Goal: Transaction & Acquisition: Purchase product/service

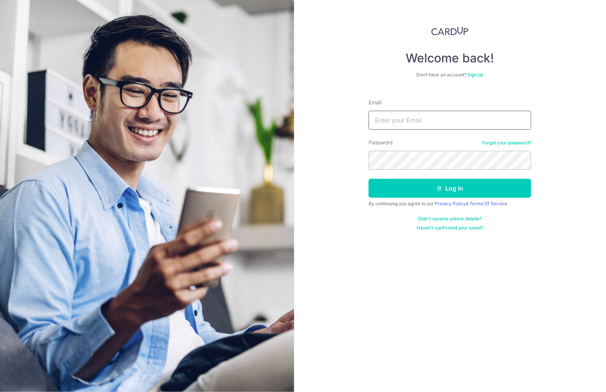
click at [446, 118] on input "Email" at bounding box center [449, 120] width 162 height 19
type input "mi_liu@hotmail.com"
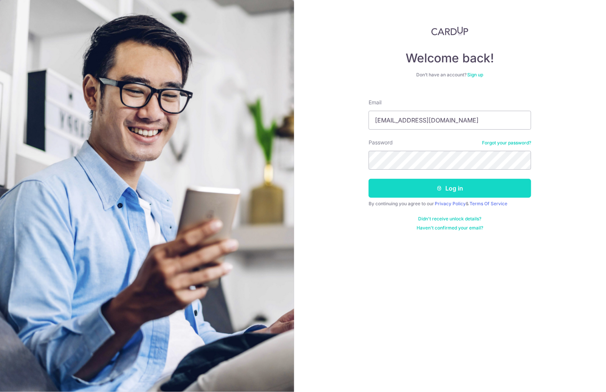
click at [457, 189] on button "Log in" at bounding box center [449, 188] width 162 height 19
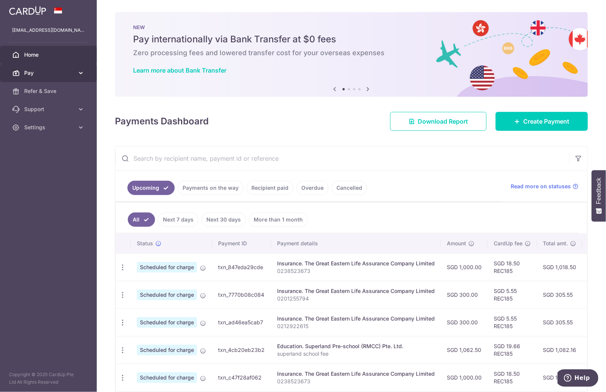
click at [34, 72] on span "Pay" at bounding box center [49, 73] width 50 height 8
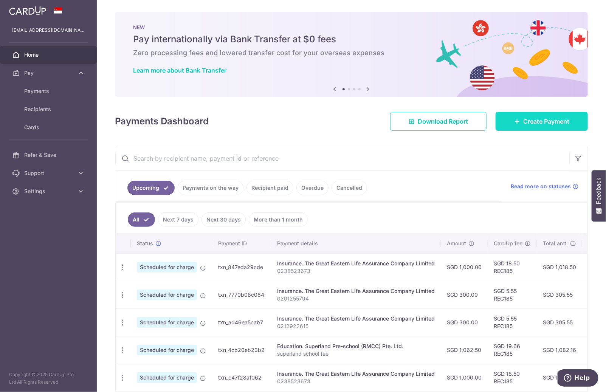
click at [535, 124] on span "Create Payment" at bounding box center [546, 121] width 46 height 9
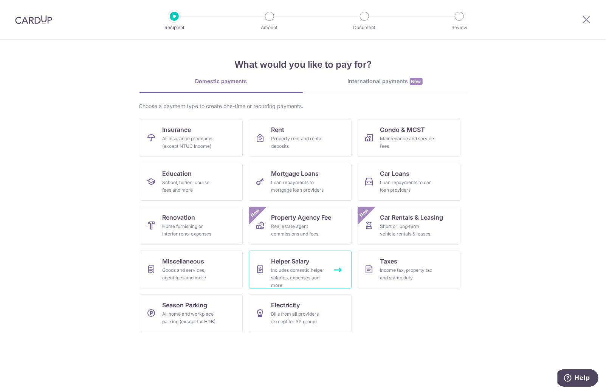
click at [285, 280] on div "Includes domestic helper salaries, expenses and more" at bounding box center [298, 277] width 54 height 23
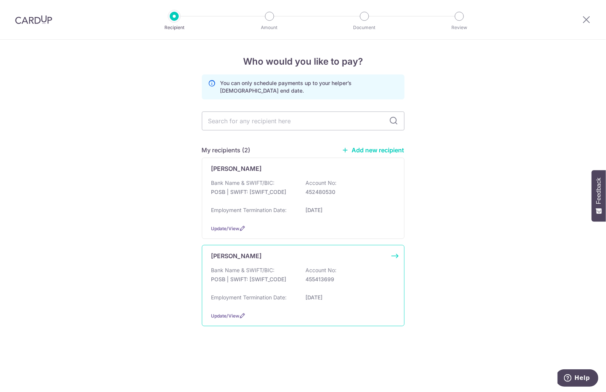
click at [353, 288] on div "Bank Name & SWIFT/BIC: POSB | SWIFT: DBSSSGSGXXX Account No: 455413699" at bounding box center [303, 278] width 184 height 24
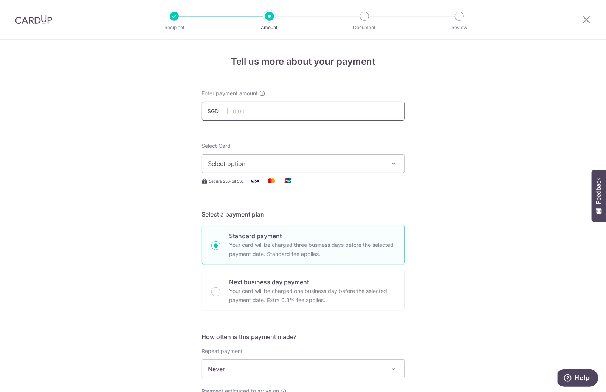
click at [314, 109] on input "text" at bounding box center [303, 111] width 203 height 19
type input "893.00"
click at [350, 166] on span "Select option" at bounding box center [296, 163] width 176 height 9
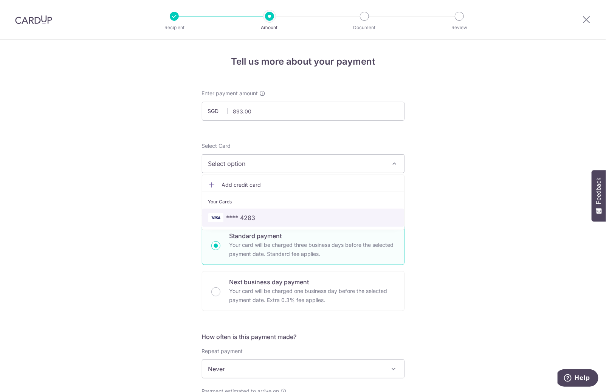
click at [330, 213] on span "**** 4283" at bounding box center [303, 217] width 190 height 9
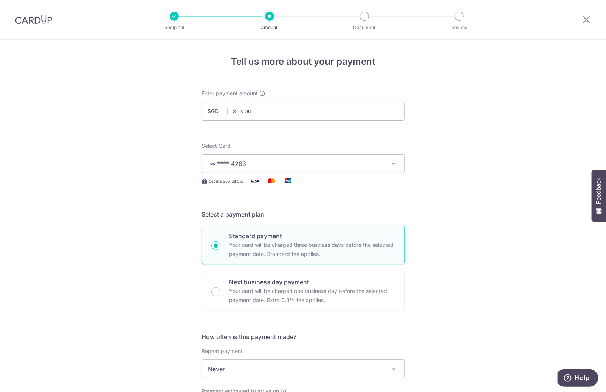
scroll to position [76, 0]
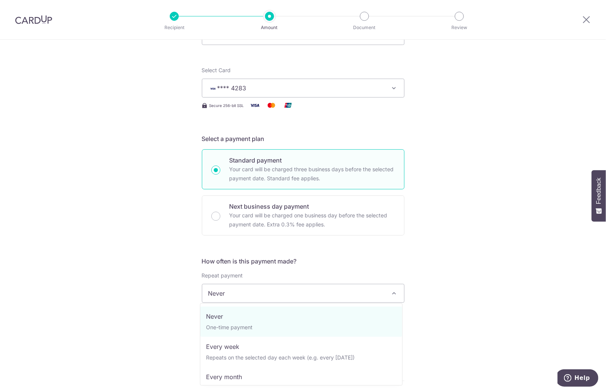
click at [328, 285] on span "Never" at bounding box center [303, 293] width 202 height 18
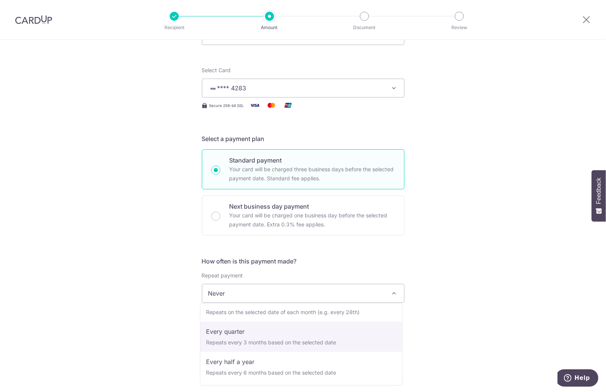
scroll to position [38, 0]
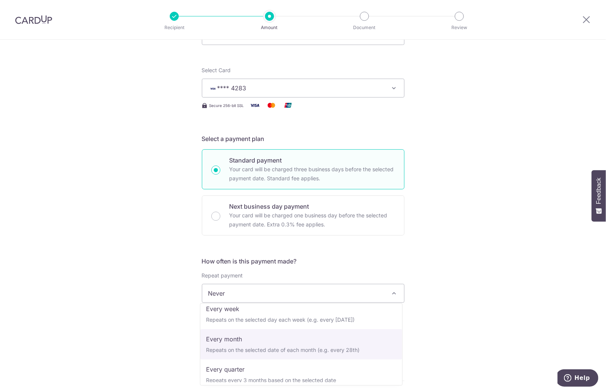
select select "3"
type input "05/03/2027"
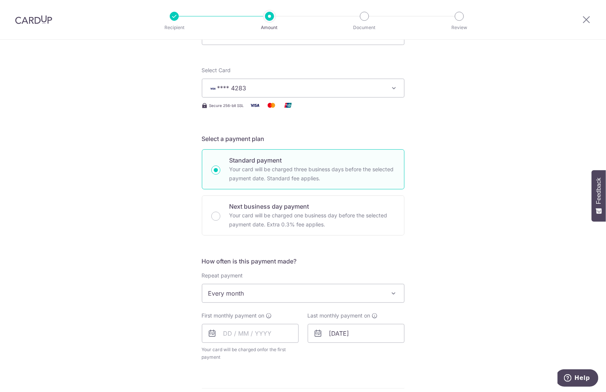
drag, startPoint x: 506, startPoint y: 314, endPoint x: 307, endPoint y: 350, distance: 202.2
click at [504, 315] on div "Tell us more about your payment Enter payment amount SGD 893.00 893.00 Select C…" at bounding box center [303, 309] width 606 height 691
click at [260, 334] on input "text" at bounding box center [250, 333] width 97 height 19
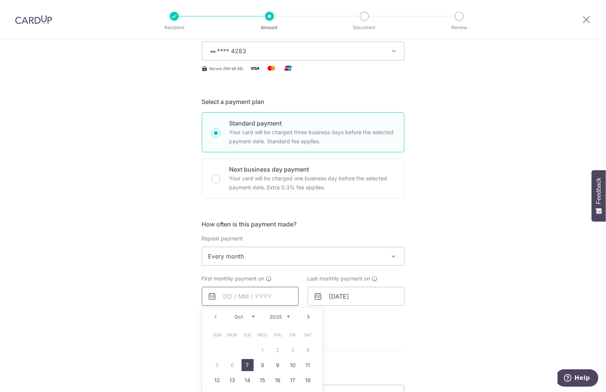
scroll to position [113, 0]
click at [245, 362] on link "7" at bounding box center [247, 364] width 12 height 12
type input "07/10/2025"
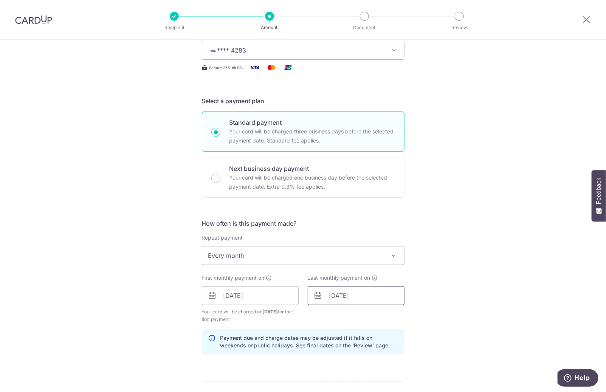
click at [352, 295] on input "05/03/2027" at bounding box center [356, 295] width 97 height 19
click at [379, 314] on select "2025 2026 2027 2028 2029 2030 2031 2032 2033 2034 2035" at bounding box center [386, 316] width 20 height 6
click at [352, 320] on div "Prev Next Jan Feb Mar Apr May Jun Jul Aug Sep Oct Nov Dec 2025 2026 2027 2028 2…" at bounding box center [368, 316] width 120 height 18
click at [353, 314] on select "Jan Feb Mar Apr May Jun Jul Aug Sep Oct Nov Dec" at bounding box center [350, 316] width 20 height 6
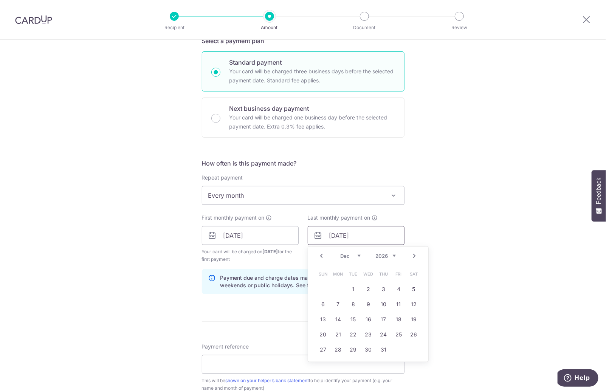
scroll to position [189, 0]
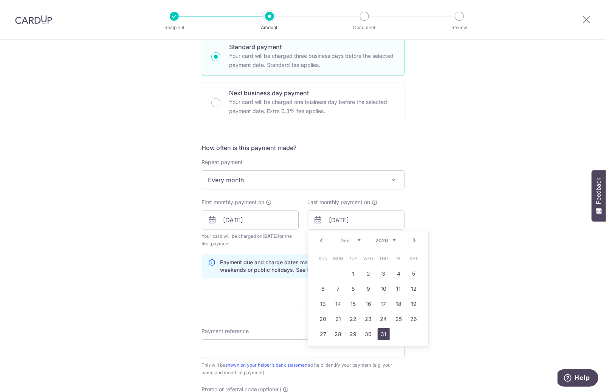
click at [383, 333] on link "31" at bounding box center [384, 334] width 12 height 12
type input "31/12/2026"
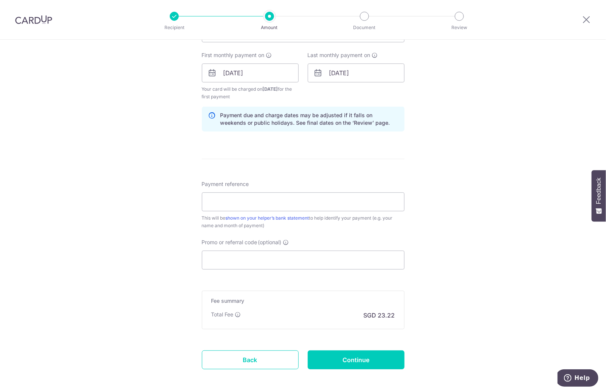
scroll to position [340, 0]
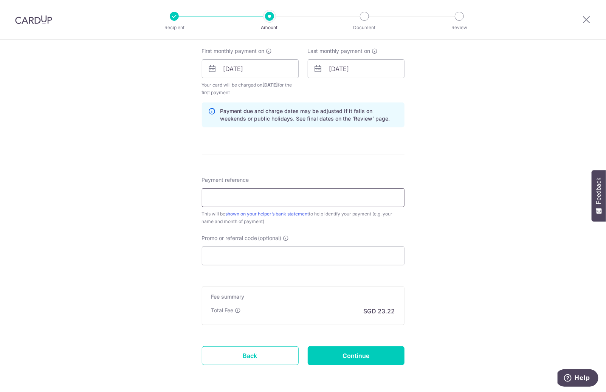
click at [289, 198] on input "Payment reference" at bounding box center [303, 197] width 203 height 19
type input "salary"
click at [291, 257] on input "Promo or referral code (optional)" at bounding box center [303, 255] width 203 height 19
paste input "3HOME25R"
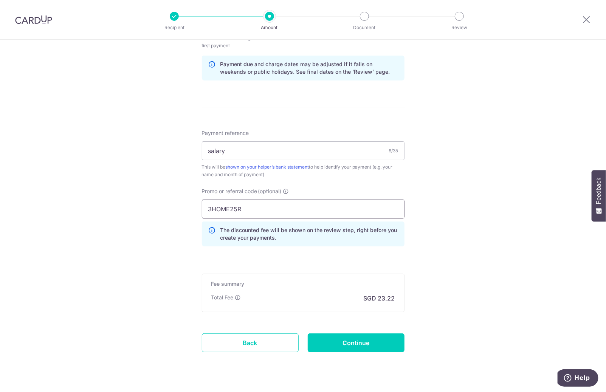
scroll to position [401, 0]
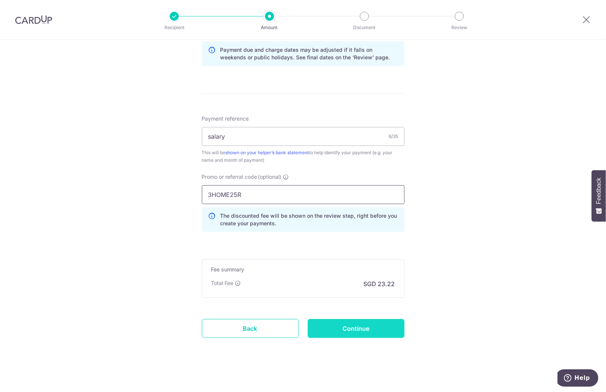
type input "3HOME25R"
click at [339, 327] on input "Continue" at bounding box center [356, 328] width 97 height 19
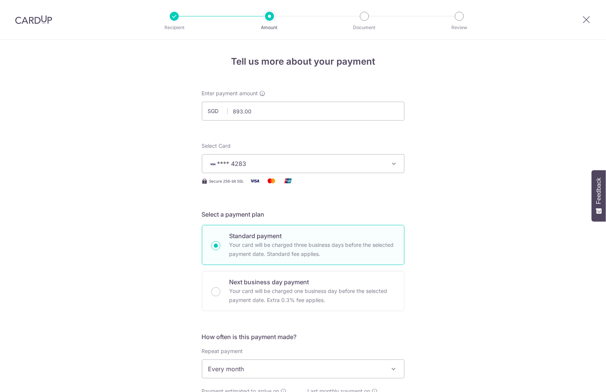
scroll to position [374, 0]
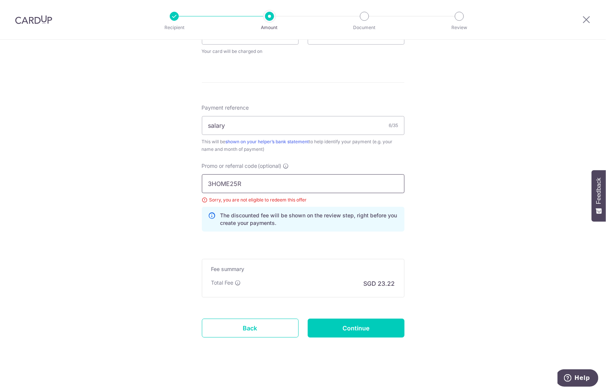
click at [285, 183] on input "3HOME25R" at bounding box center [303, 183] width 203 height 19
paste input "REC185"
type input "REC185"
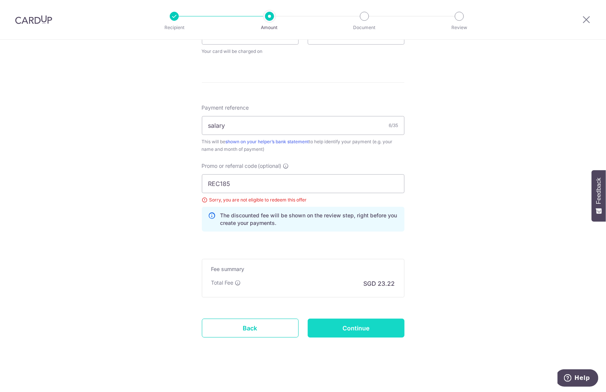
click at [351, 325] on input "Continue" at bounding box center [356, 328] width 97 height 19
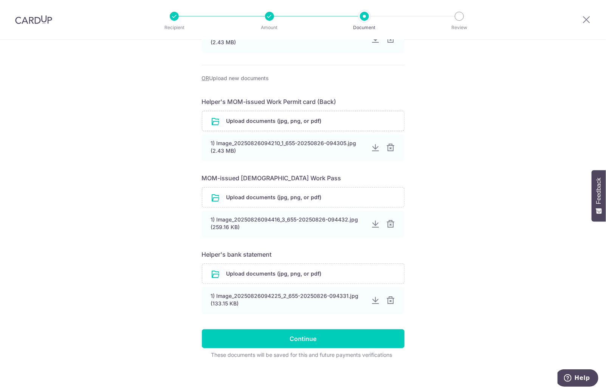
scroll to position [220, 0]
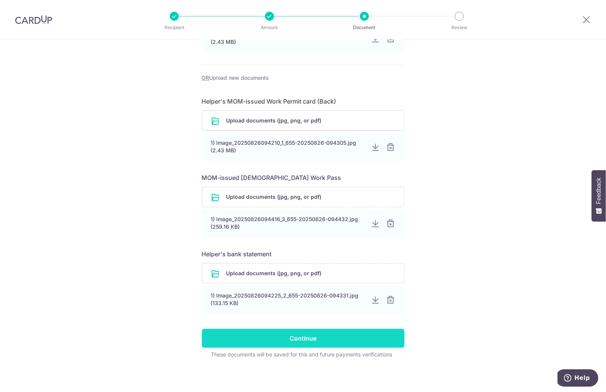
click at [312, 338] on input "Continue" at bounding box center [303, 338] width 203 height 19
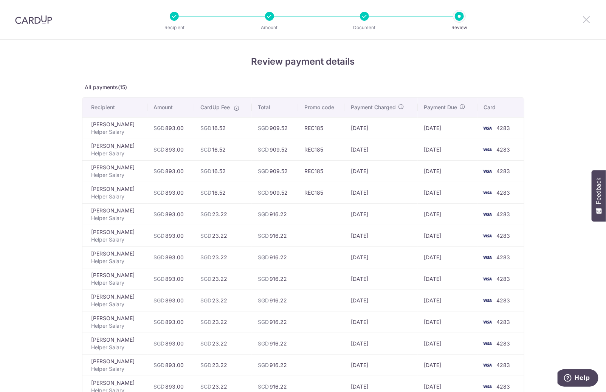
click at [587, 19] on icon at bounding box center [586, 19] width 9 height 9
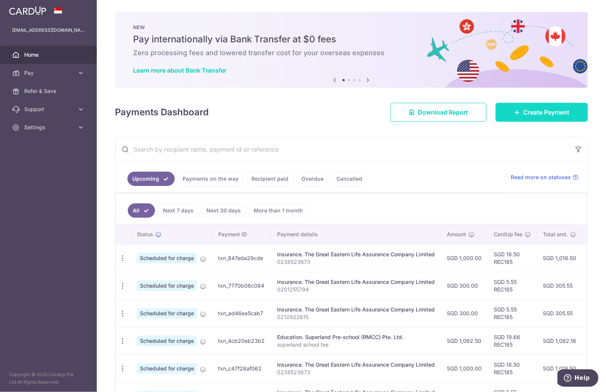
click at [545, 107] on link "Create Payment" at bounding box center [541, 112] width 92 height 19
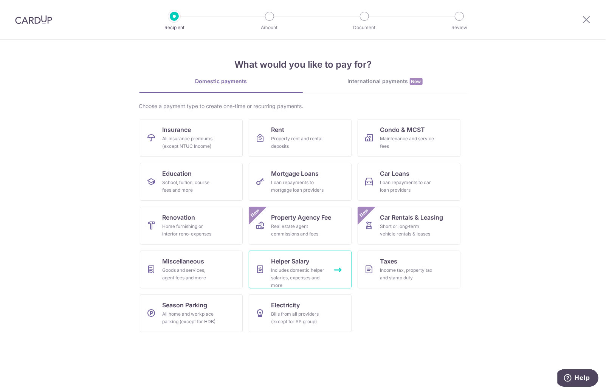
click at [306, 277] on div "Includes domestic helper salaries, expenses and more" at bounding box center [298, 277] width 54 height 23
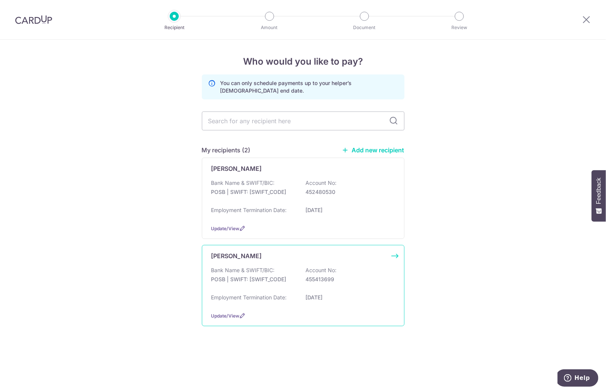
click at [297, 278] on div "Bank Name & SWIFT/BIC: POSB | SWIFT: DBSSSGSGXXX Account No: 455413699" at bounding box center [303, 278] width 184 height 24
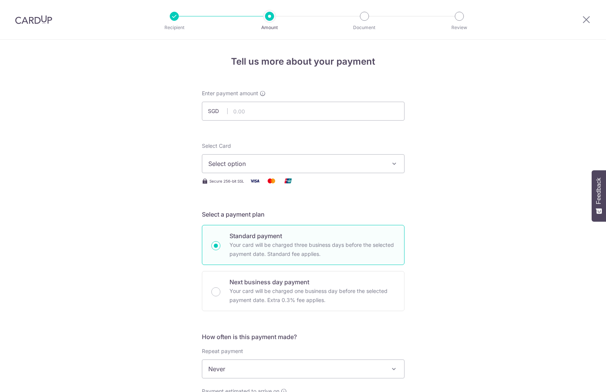
click at [283, 111] on input "text" at bounding box center [303, 111] width 203 height 19
type input "893.00"
click at [357, 167] on span "Select option" at bounding box center [296, 163] width 176 height 9
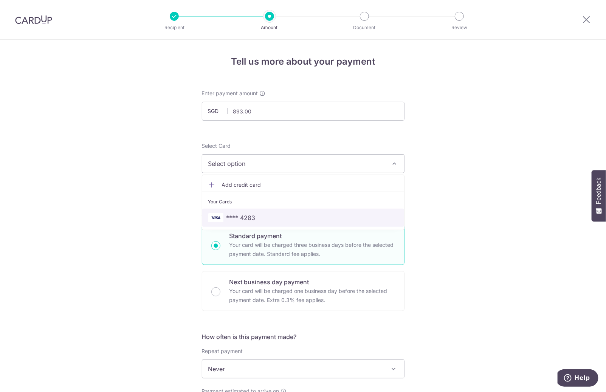
click at [339, 213] on span "**** 4283" at bounding box center [303, 217] width 190 height 9
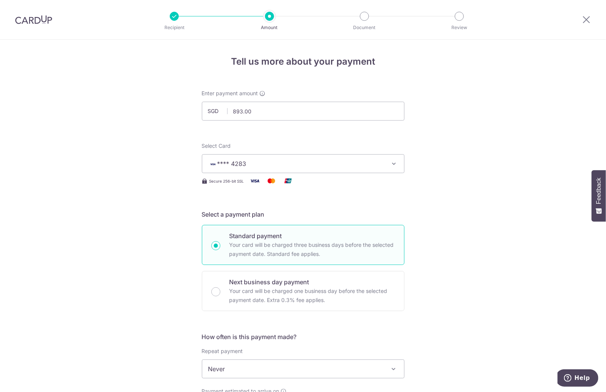
click at [487, 232] on div "Tell us more about your payment Enter payment amount SGD 893.00 893.00 Select C…" at bounding box center [303, 382] width 606 height 684
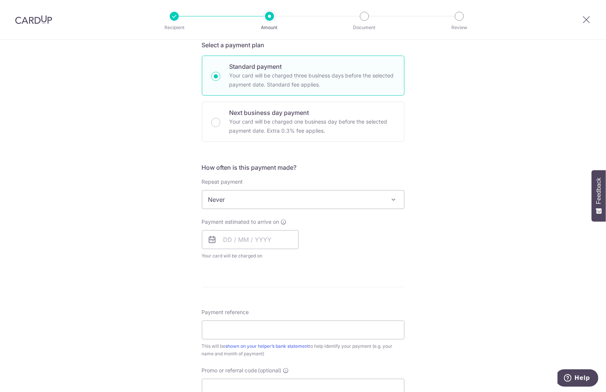
scroll to position [189, 0]
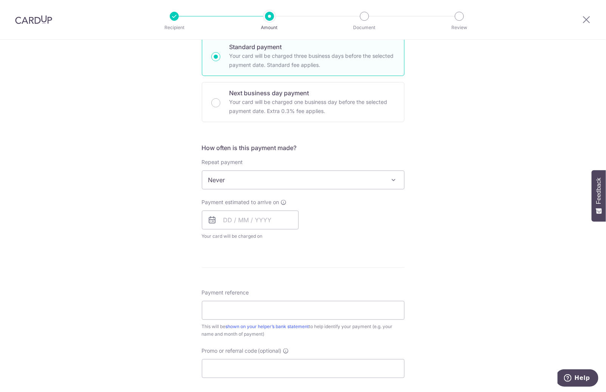
click at [260, 178] on span "Never" at bounding box center [303, 180] width 202 height 18
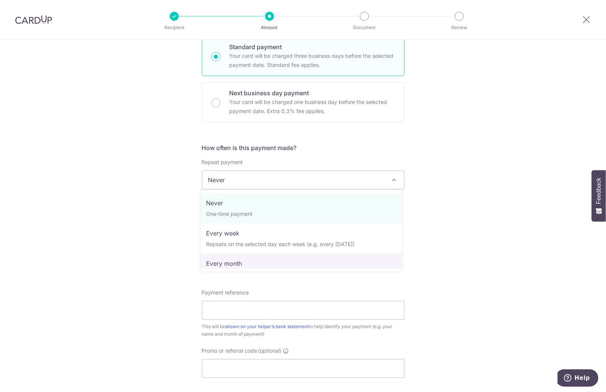
select select "3"
type input "05/03/2027"
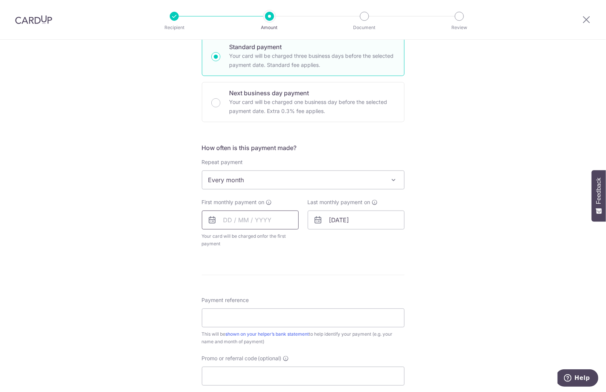
click at [241, 221] on input "text" at bounding box center [250, 219] width 97 height 19
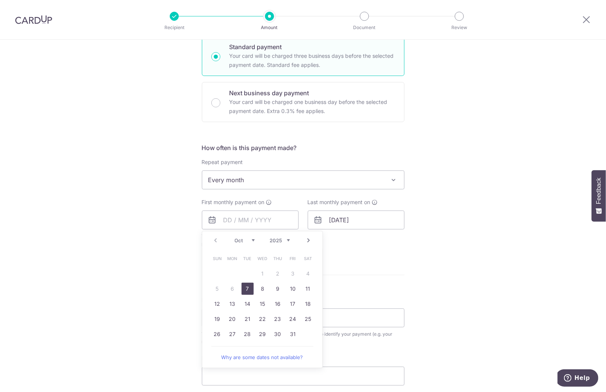
click at [242, 289] on link "7" at bounding box center [247, 289] width 12 height 12
type input "07/10/2025"
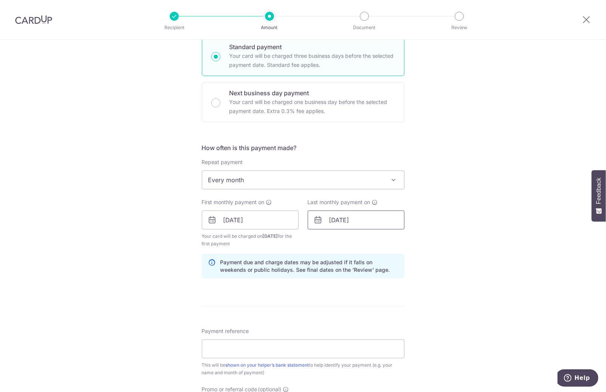
click at [360, 218] on input "05/03/2027" at bounding box center [356, 219] width 97 height 19
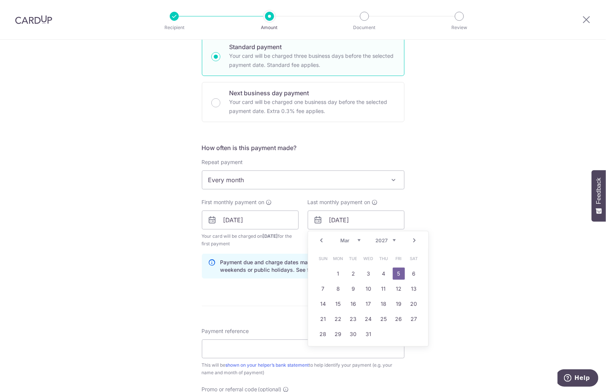
click at [384, 234] on div "Prev Next Jan Feb Mar Apr May Jun Jul Aug Sep Oct Nov Dec 2025 2026 2027 2028 2…" at bounding box center [368, 240] width 120 height 18
click at [384, 238] on select "2025 2026 2027 2028 2029 2030 2031 2032 2033 2034 2035" at bounding box center [386, 240] width 20 height 6
click at [349, 239] on select "Oct Nov Dec" at bounding box center [350, 240] width 20 height 6
click at [371, 337] on link "31" at bounding box center [368, 334] width 12 height 12
type input "31/12/2025"
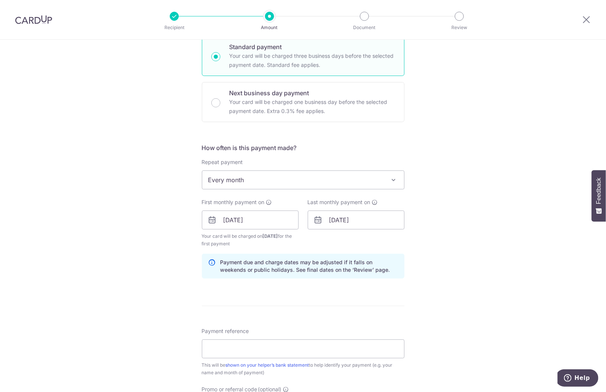
click at [518, 330] on div "Tell us more about your payment Enter payment amount SGD 893.00 893.00 Select C…" at bounding box center [303, 212] width 606 height 722
click at [289, 339] on input "Payment reference" at bounding box center [303, 348] width 203 height 19
paste input "REC185"
type input "REC185"
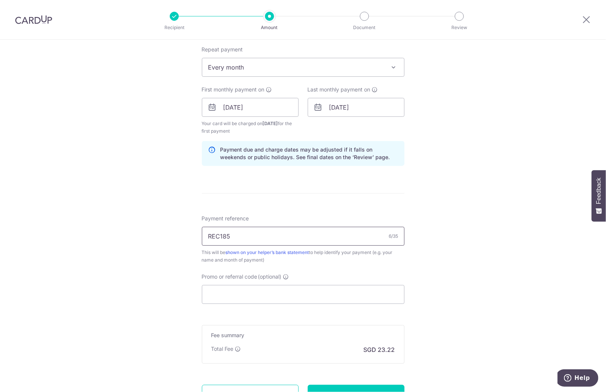
scroll to position [340, 0]
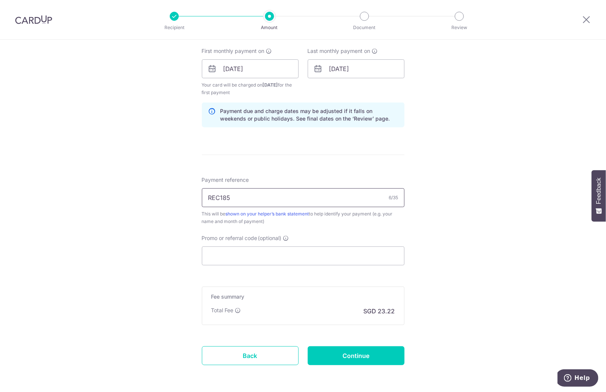
drag, startPoint x: 238, startPoint y: 198, endPoint x: 179, endPoint y: 192, distance: 58.9
click at [179, 192] on div "Tell us more about your payment Enter payment amount SGD 893.00 893.00 Select C…" at bounding box center [303, 61] width 606 height 722
type input "salary"
click at [287, 258] on input "Promo or referral code (optional)" at bounding box center [303, 255] width 203 height 19
paste input "REC185"
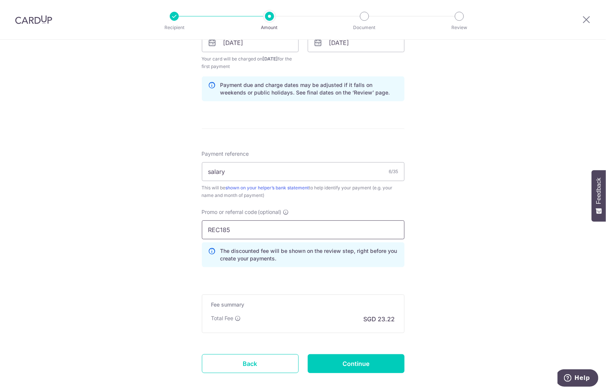
scroll to position [401, 0]
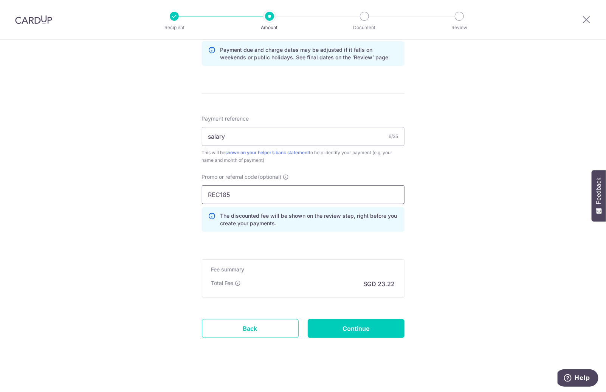
type input "REC185"
click at [370, 327] on input "Continue" at bounding box center [356, 328] width 97 height 19
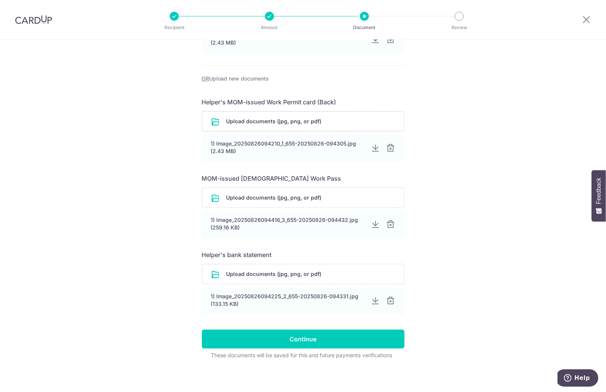
scroll to position [220, 0]
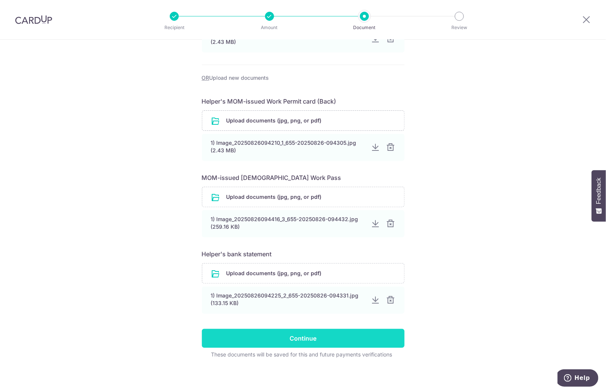
click at [324, 342] on input "Continue" at bounding box center [303, 338] width 203 height 19
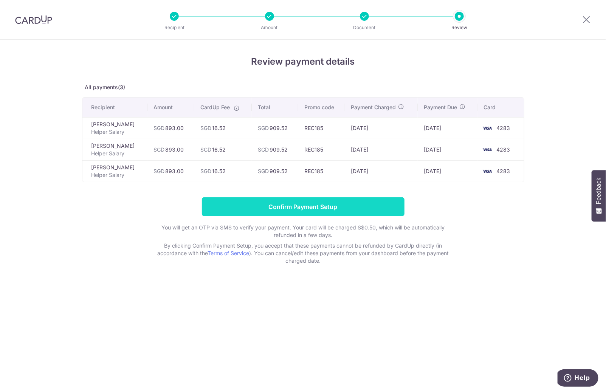
click at [362, 207] on input "Confirm Payment Setup" at bounding box center [303, 206] width 203 height 19
